Goal: Information Seeking & Learning: Find contact information

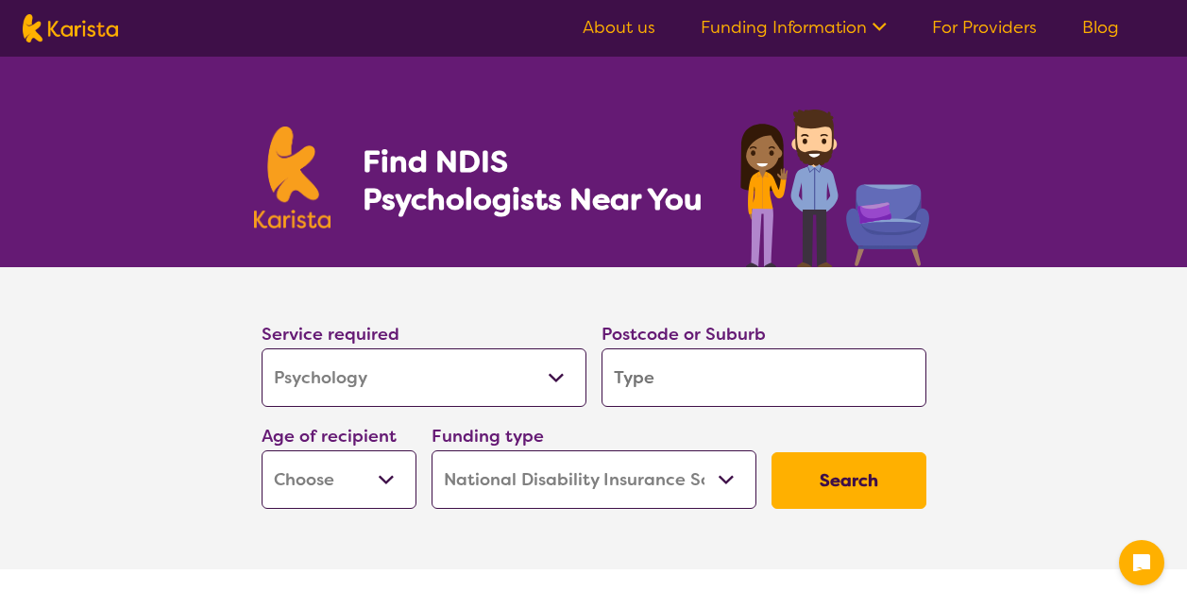
select select "Psychology"
select select "NDIS"
select select "Psychology"
select select "NDIS"
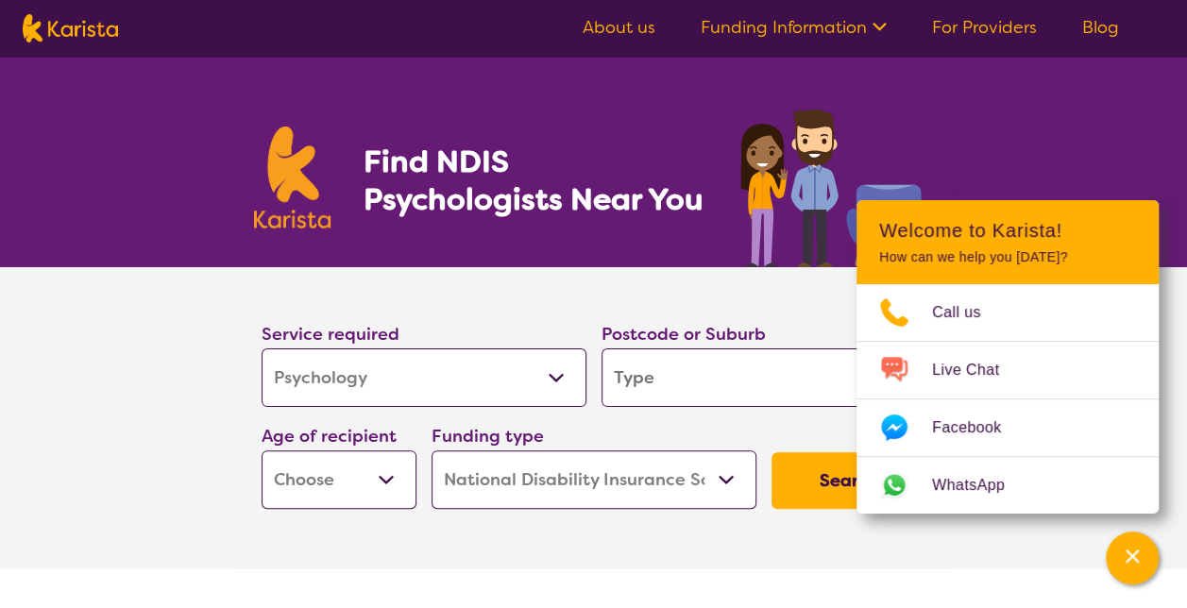
type input "4"
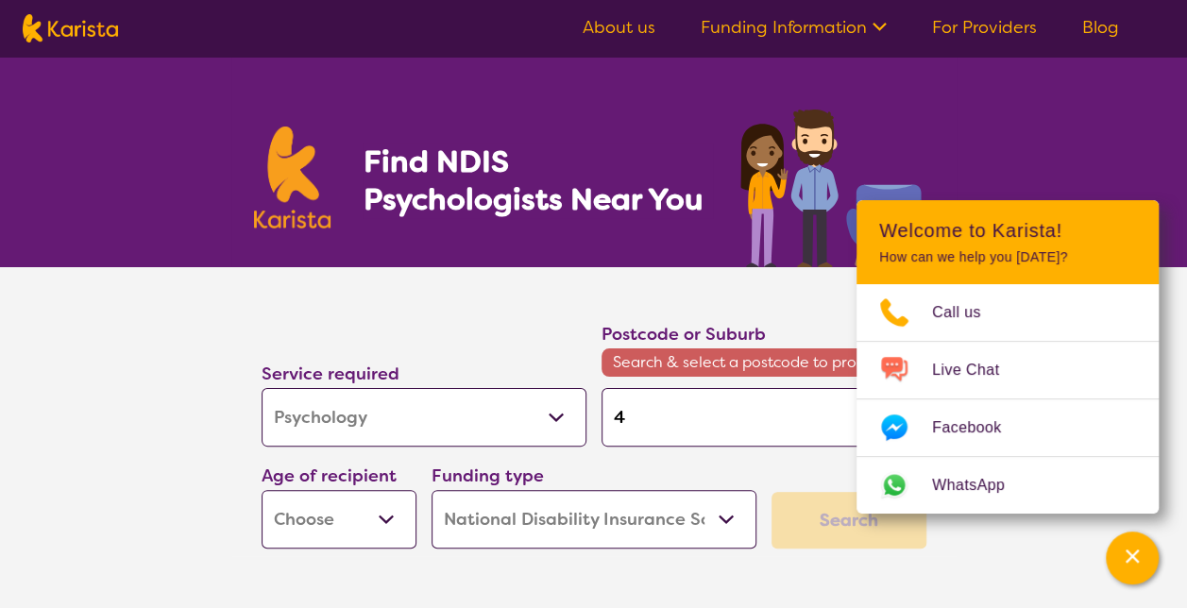
type input "40"
type input "401"
type input "4019"
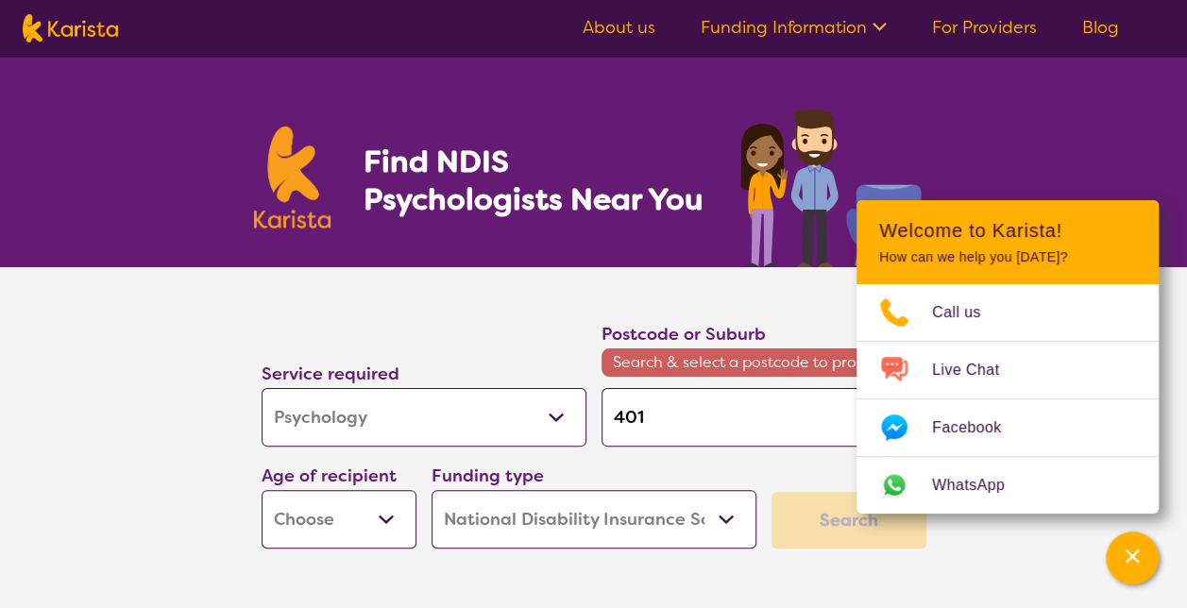
type input "4019"
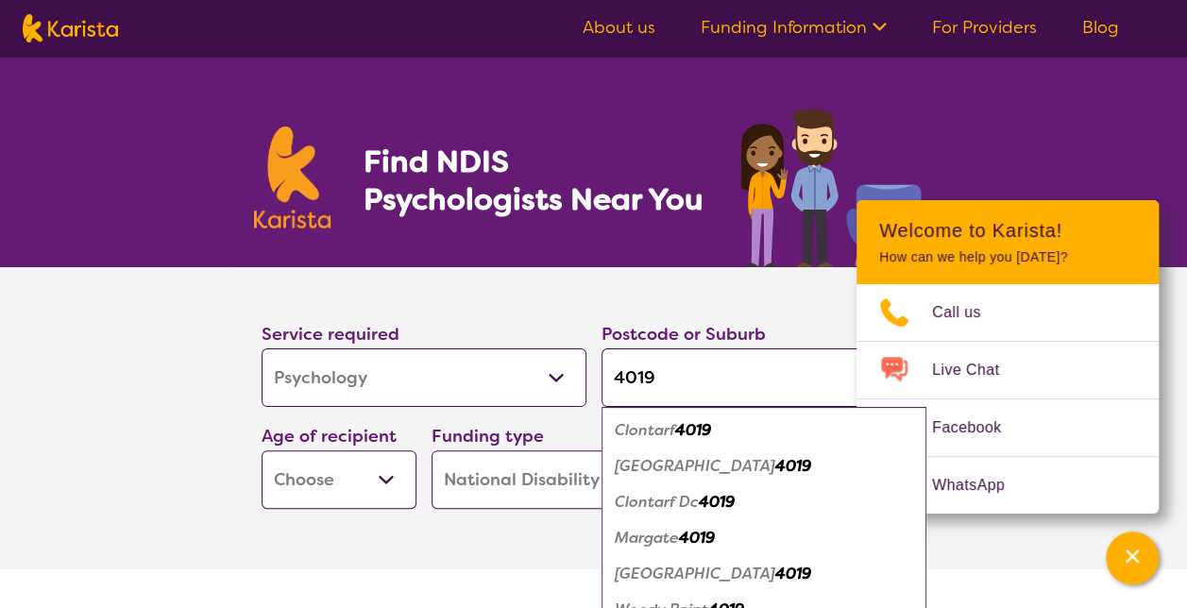
type input "4019"
click at [667, 438] on em "Clontarf" at bounding box center [645, 430] width 60 height 20
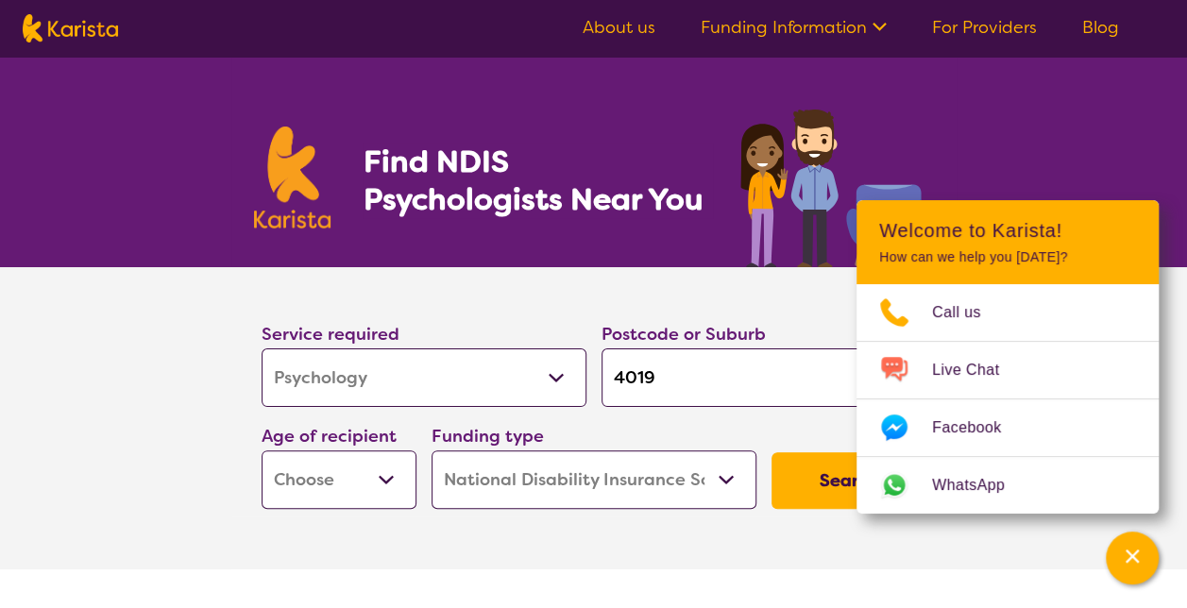
click at [952, 149] on section "Find NDIS Psychologists Near You" at bounding box center [594, 162] width 726 height 211
click at [623, 319] on div "Postcode or Suburb 4019" at bounding box center [764, 364] width 340 height 102
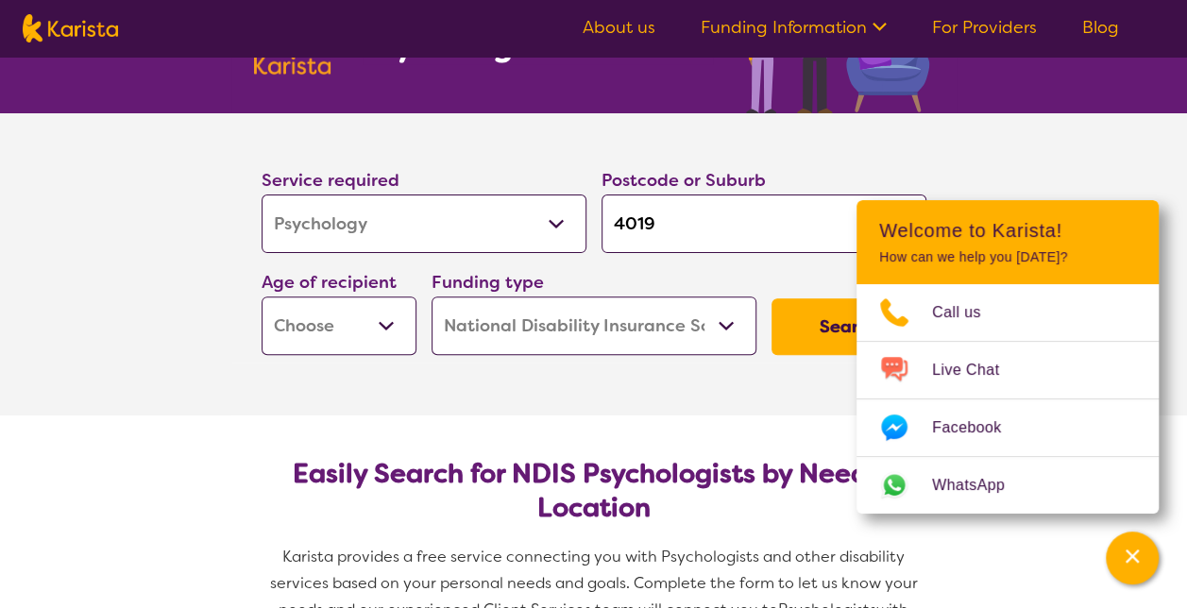
scroll to position [283, 0]
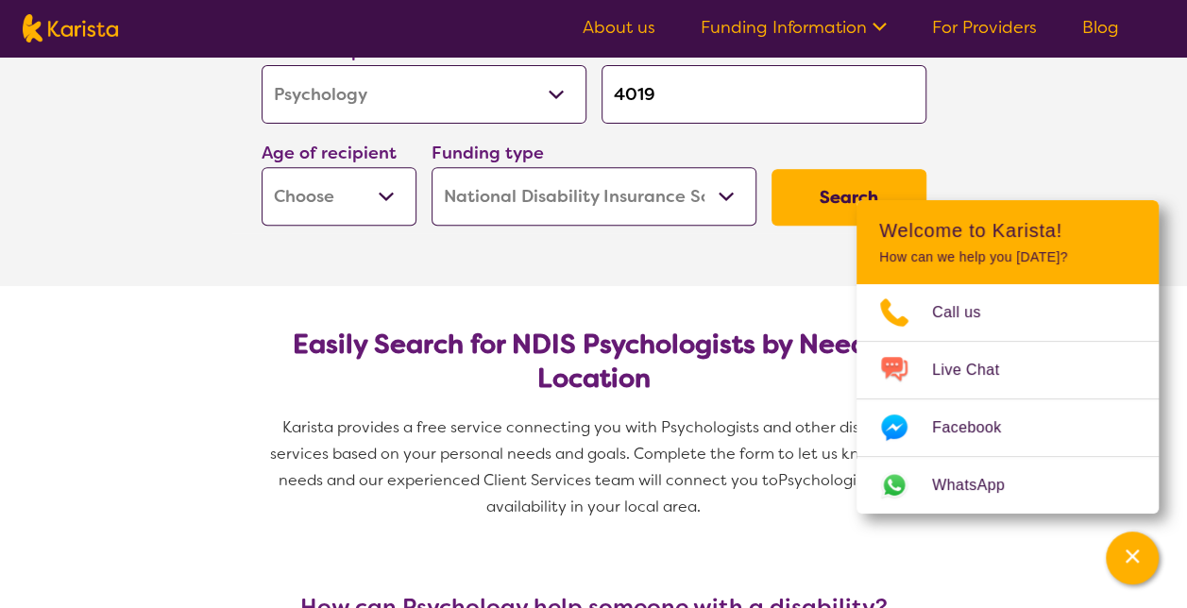
click at [378, 197] on select "Early Childhood - 0 to 9 Child - 10 to 11 Adolescent - 12 to 17 Adult - 18 to 6…" at bounding box center [339, 196] width 155 height 59
select select "EC"
click at [262, 167] on select "Early Childhood - 0 to 9 Child - 10 to 11 Adolescent - 12 to 17 Adult - 18 to 6…" at bounding box center [339, 196] width 155 height 59
select select "EC"
click at [835, 196] on button "Search" at bounding box center [849, 197] width 155 height 57
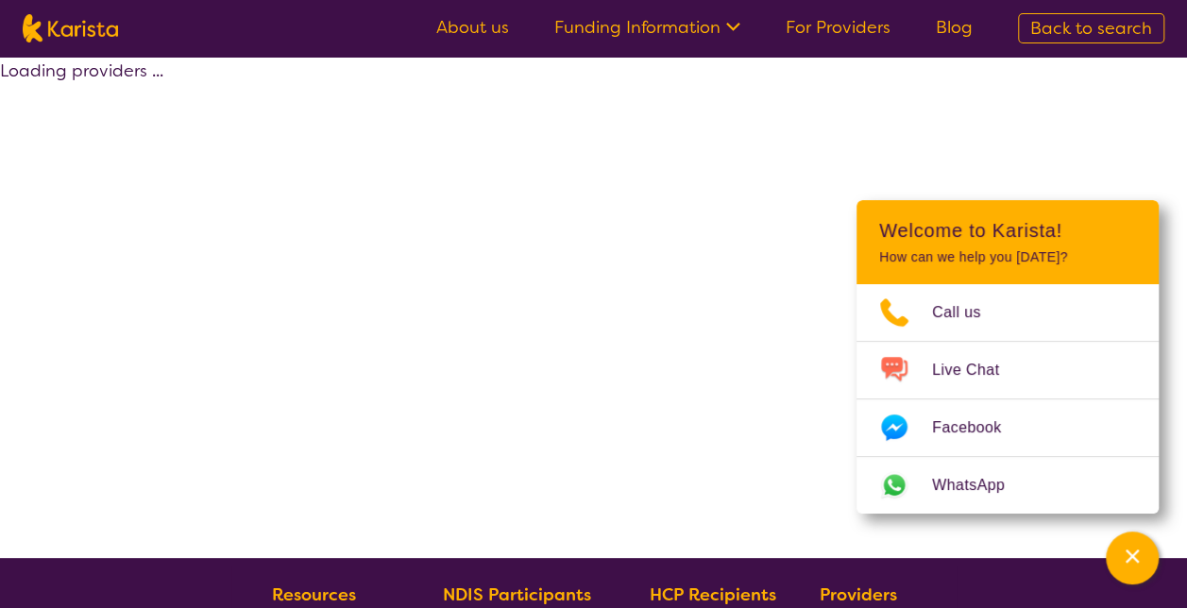
select select "by_score"
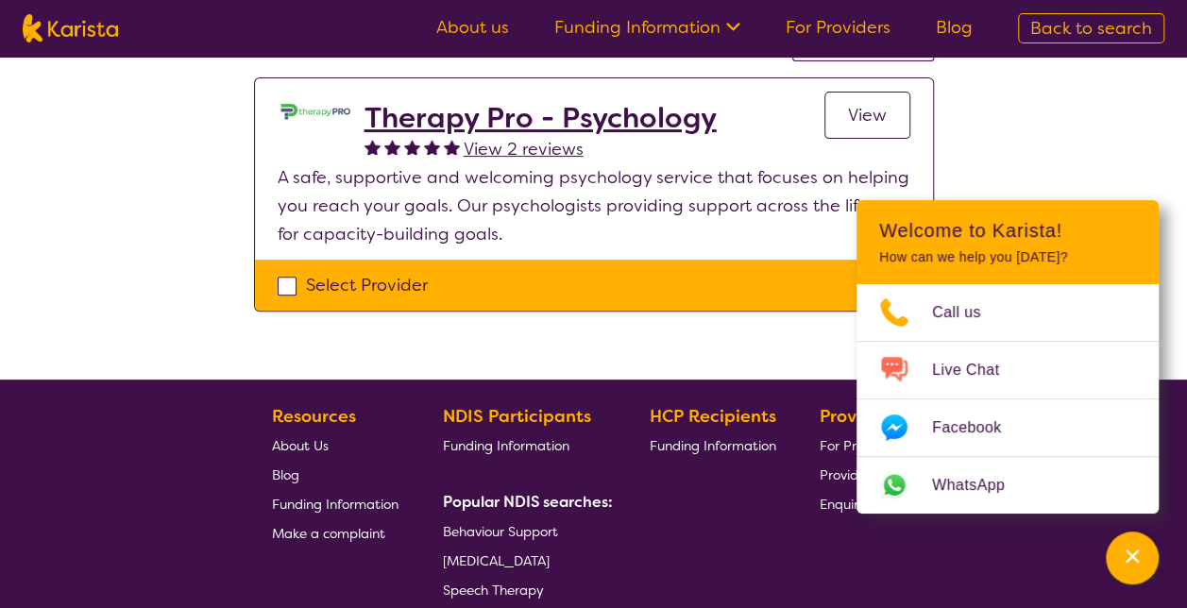
scroll to position [189, 0]
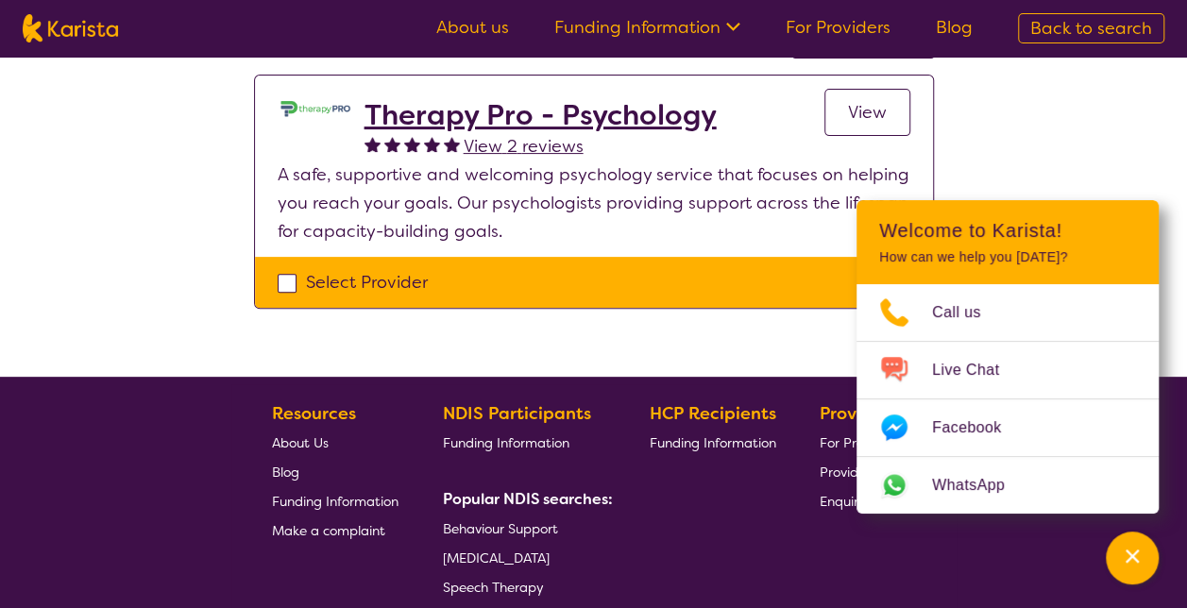
click at [611, 117] on h2 "Therapy Pro - Psychology" at bounding box center [541, 115] width 352 height 34
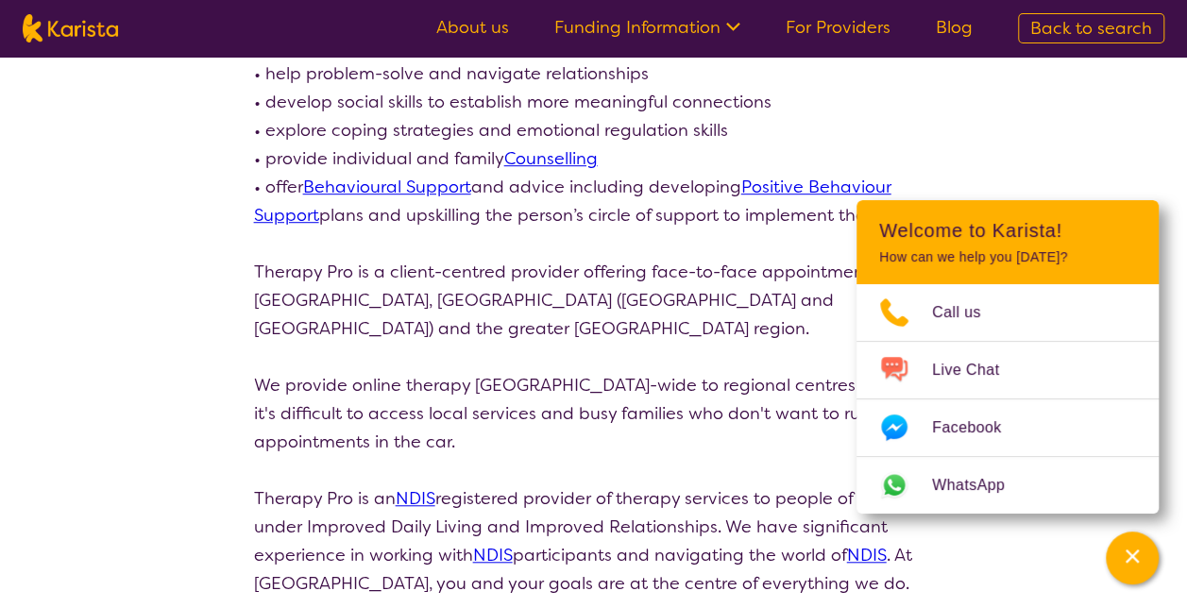
scroll to position [567, 0]
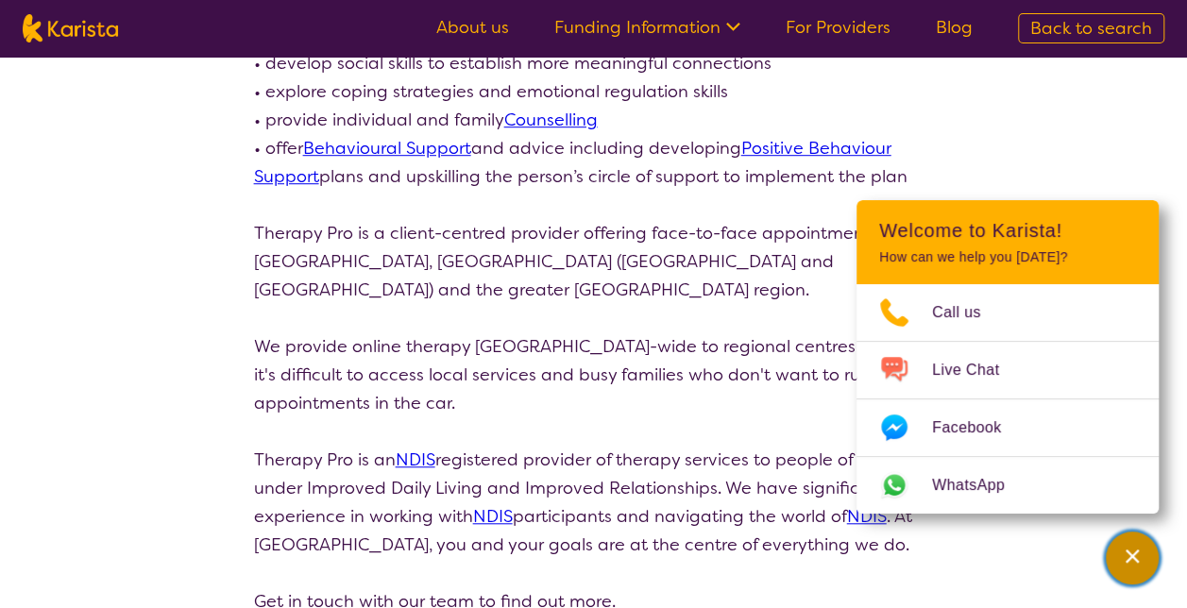
click at [1149, 560] on div "Channel Menu" at bounding box center [1133, 559] width 38 height 42
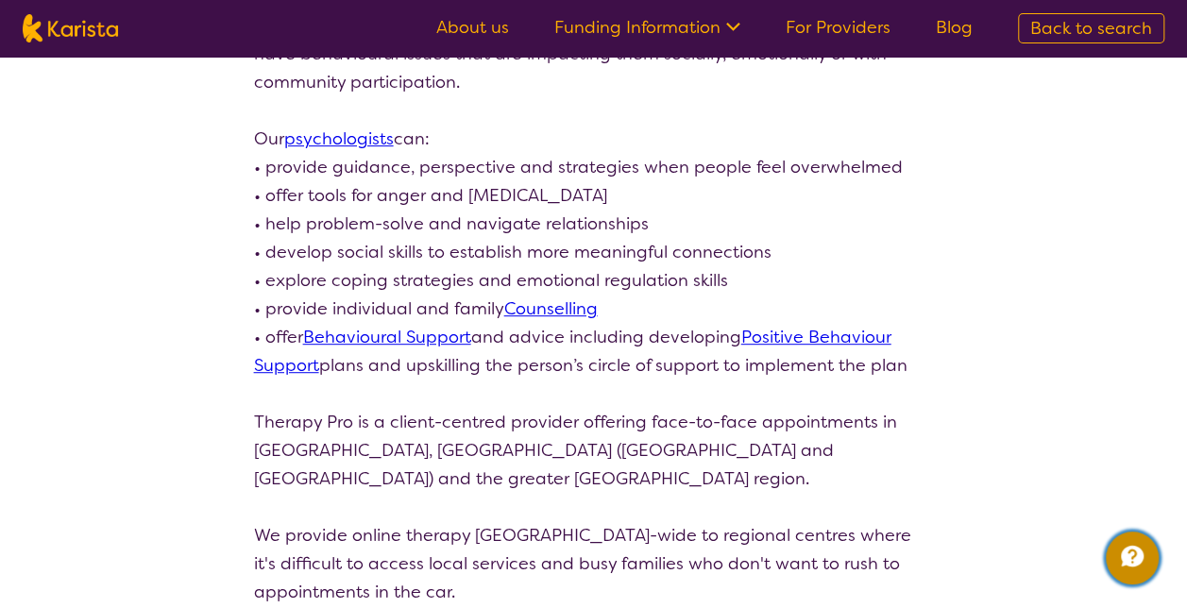
scroll to position [0, 0]
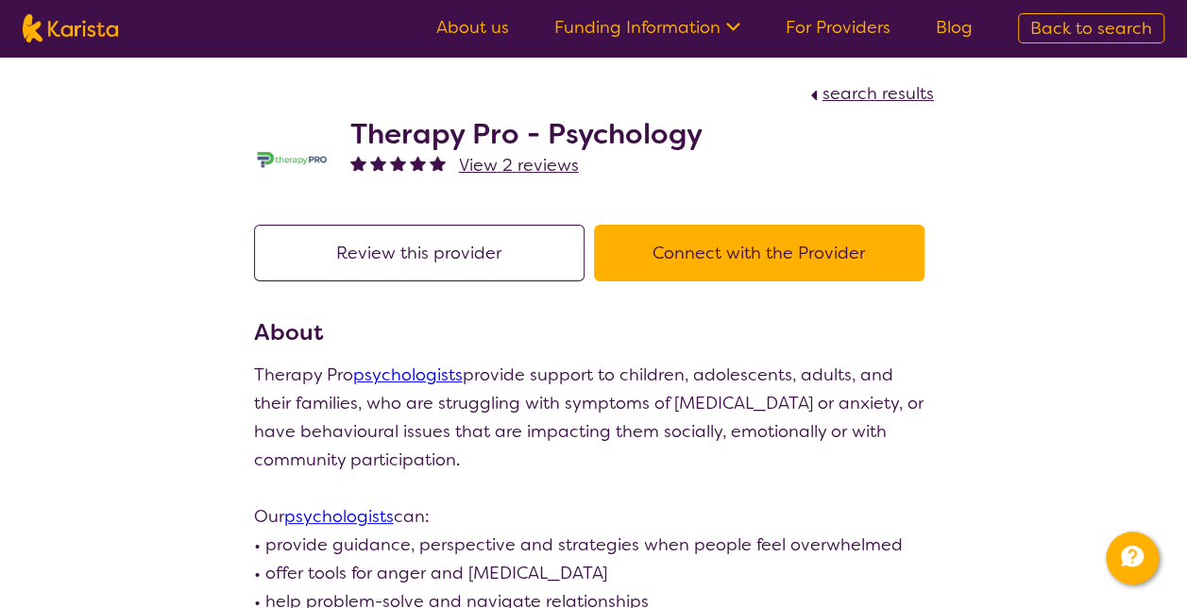
click at [709, 256] on button "Connect with the Provider" at bounding box center [759, 253] width 331 height 57
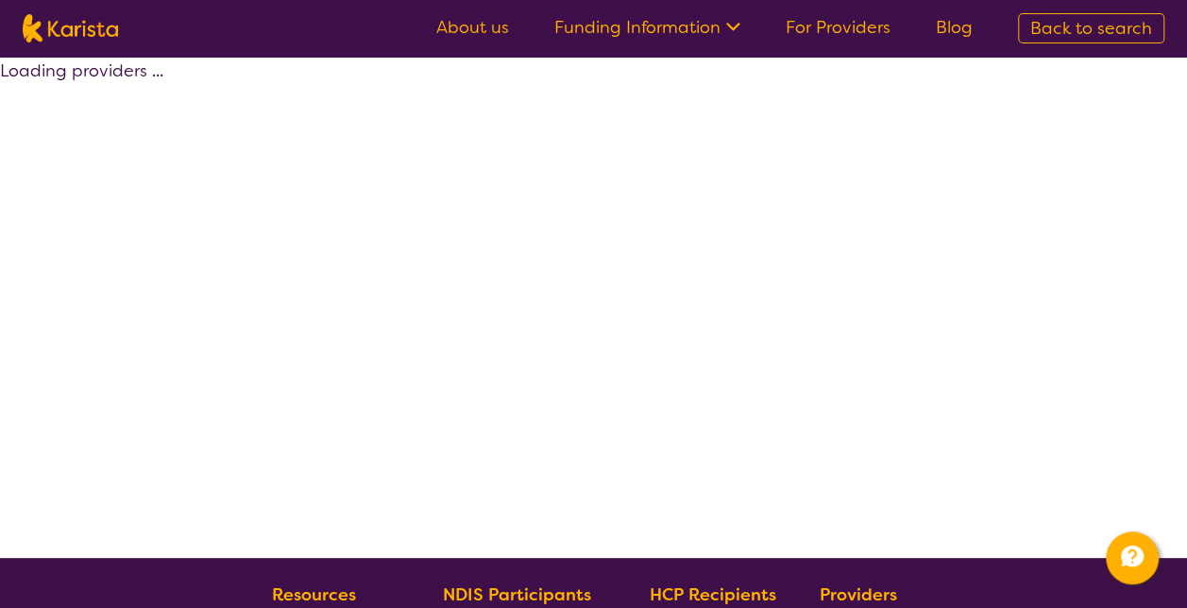
scroll to position [189, 0]
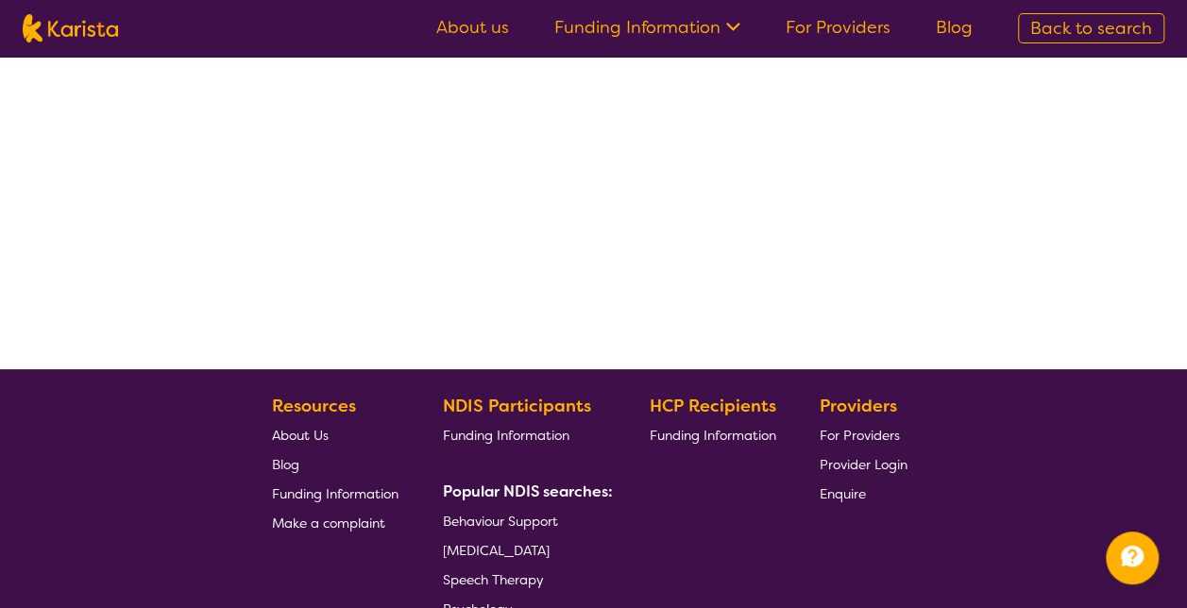
select select "by_score"
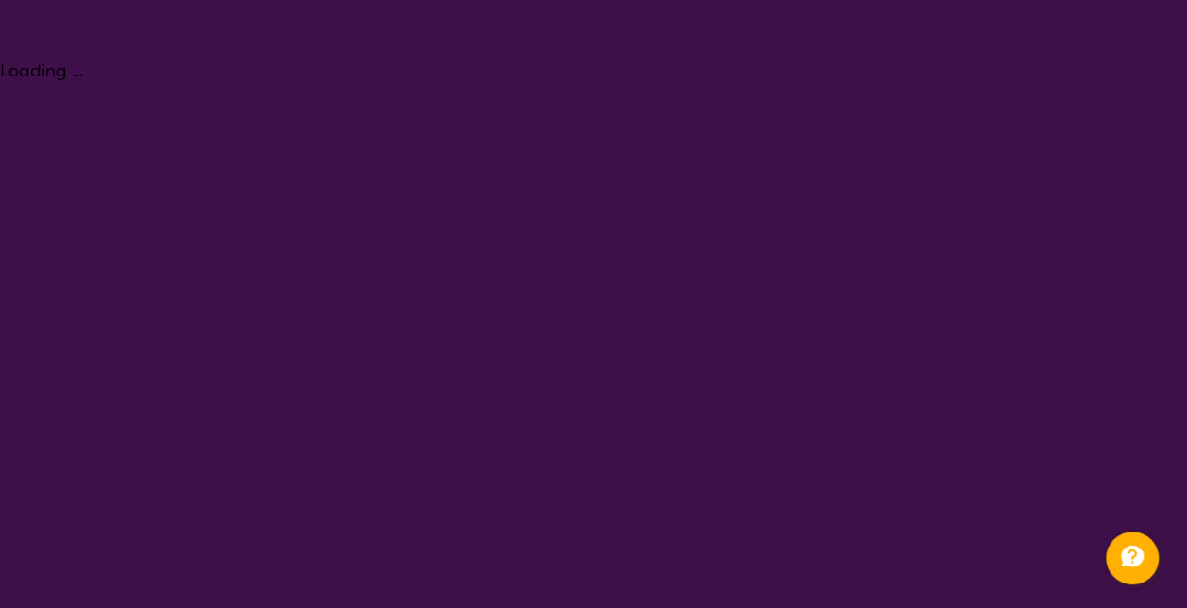
select select "Psychology"
select select "EC"
select select "NDIS"
select select "Psychology"
select select "EC"
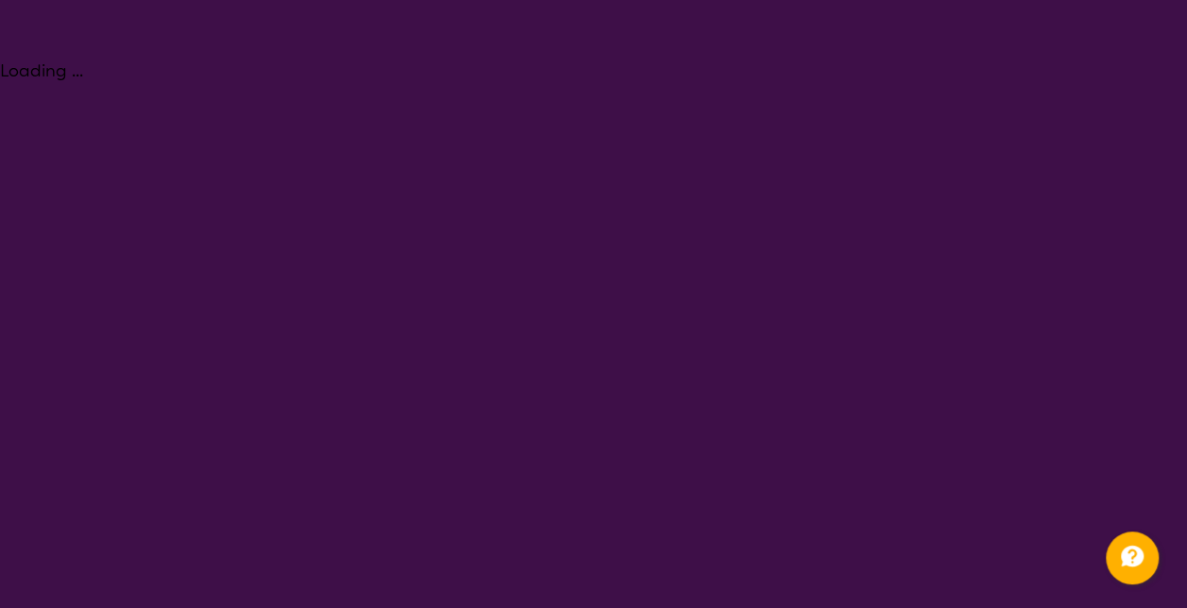
select select "NDIS"
